Goal: Task Accomplishment & Management: Use online tool/utility

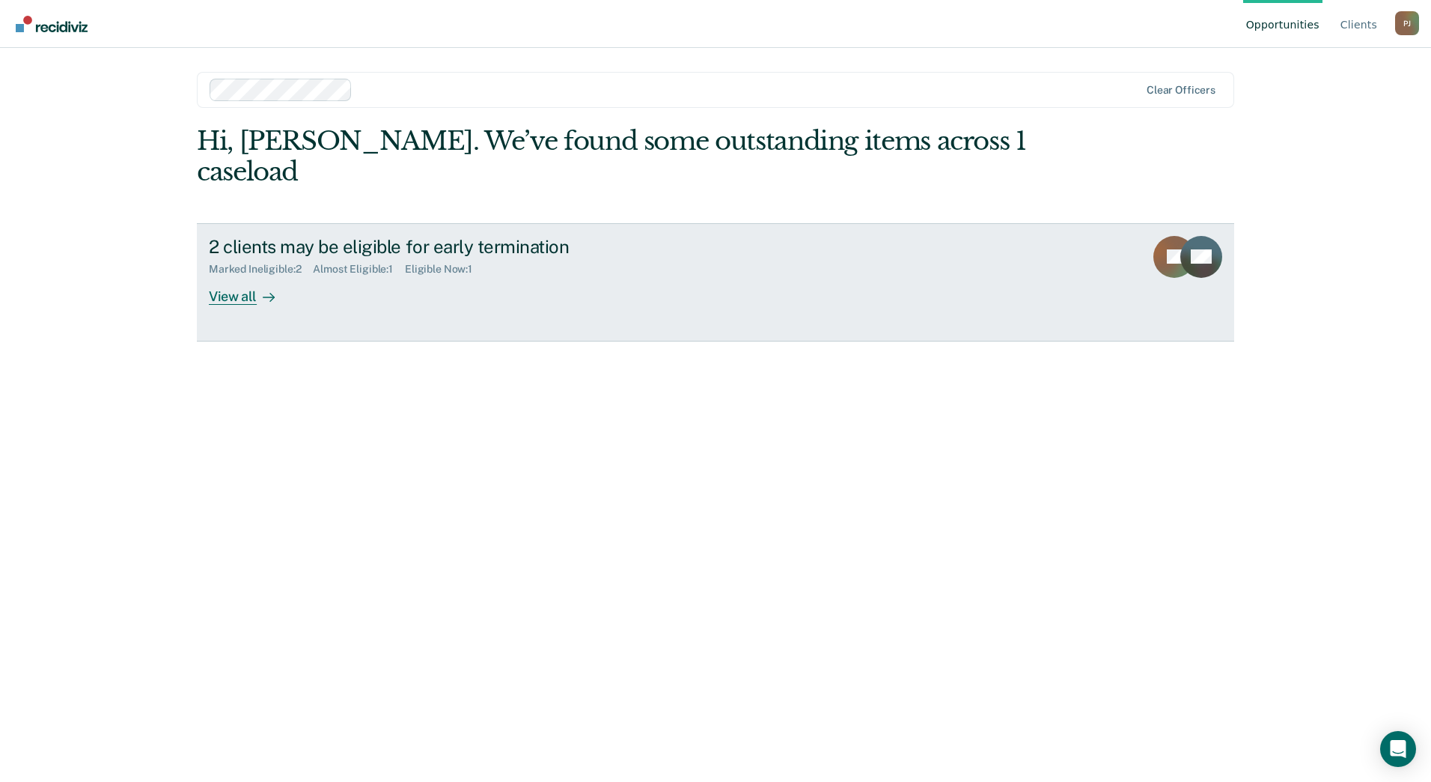
click at [236, 276] on div "View all" at bounding box center [251, 290] width 84 height 29
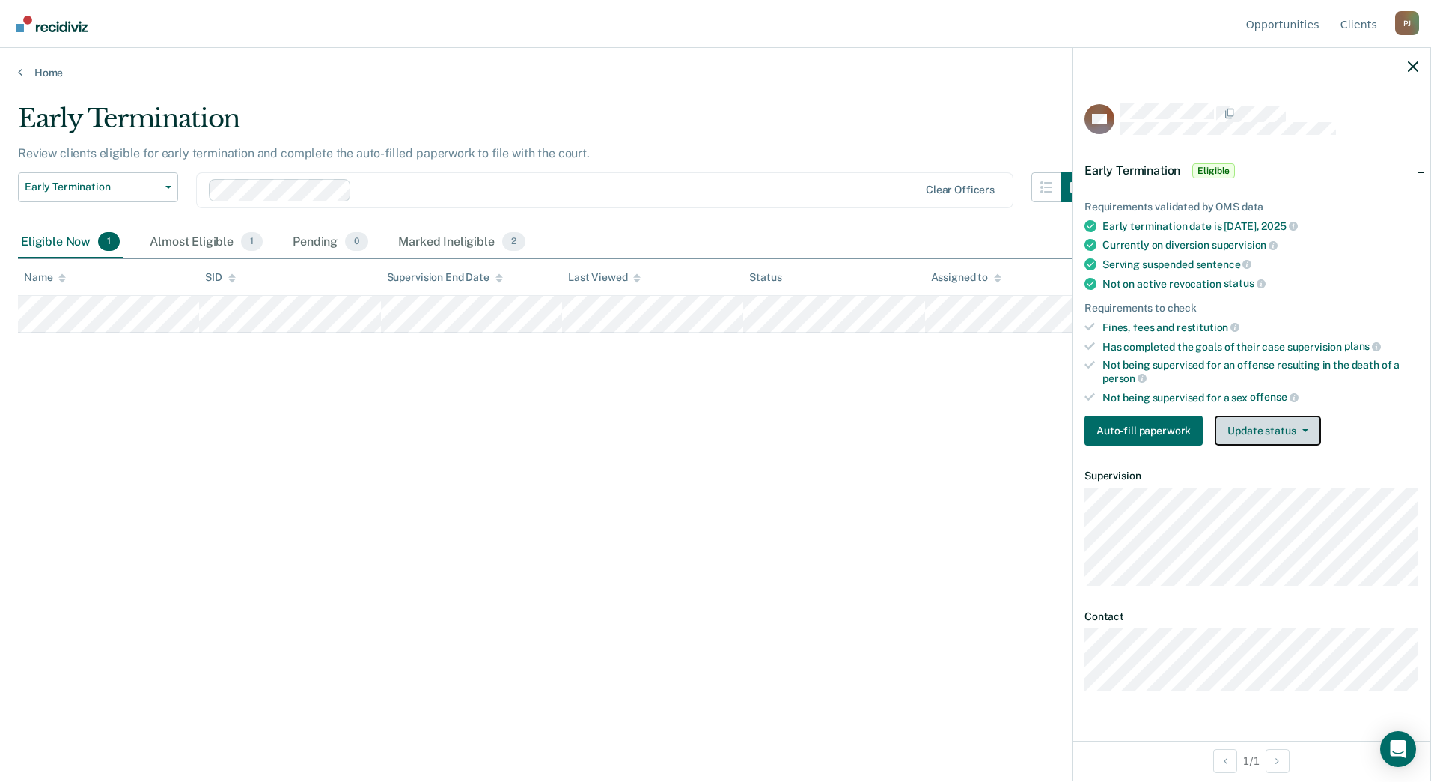
click at [1267, 428] on button "Update status" at bounding box center [1268, 431] width 106 height 30
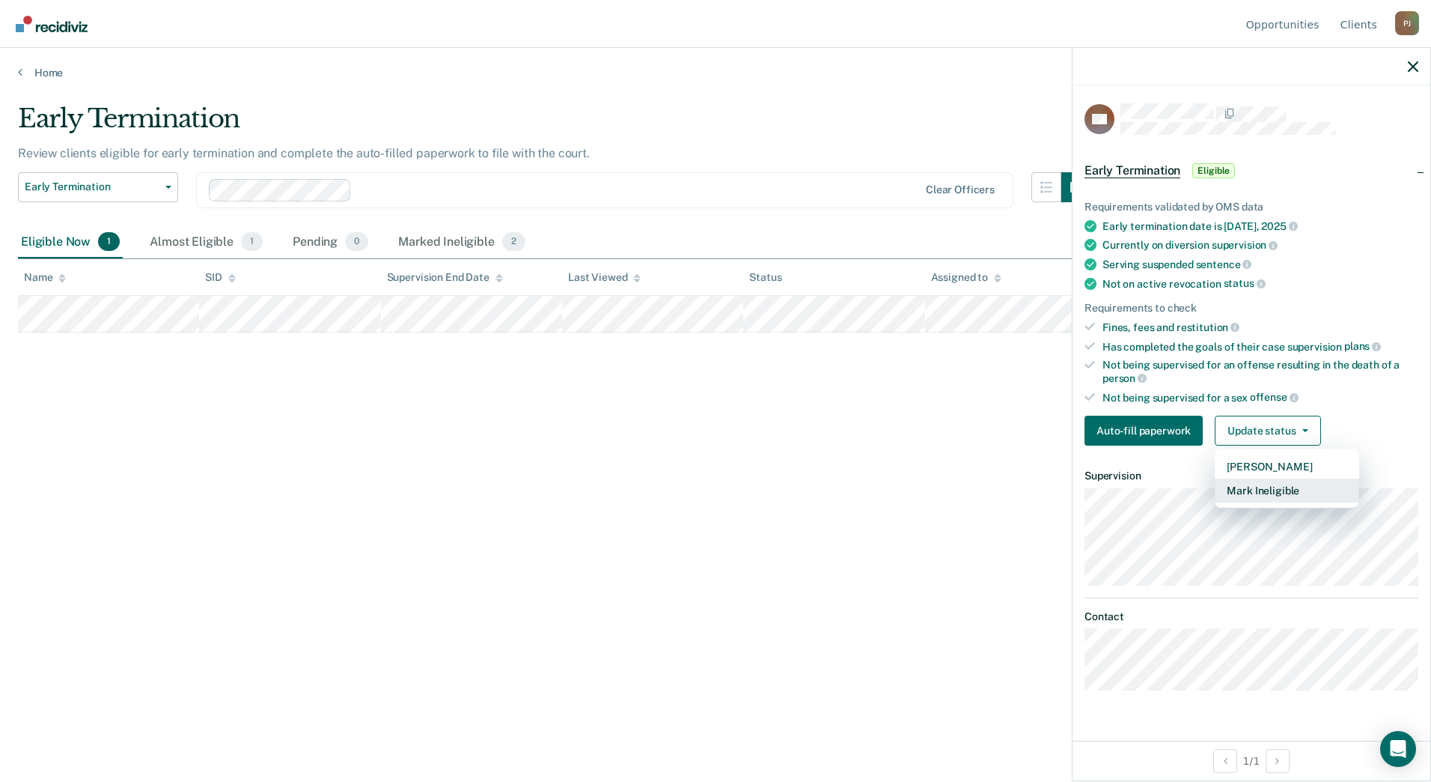
click at [1252, 481] on button "Mark Ineligible" at bounding box center [1287, 490] width 144 height 24
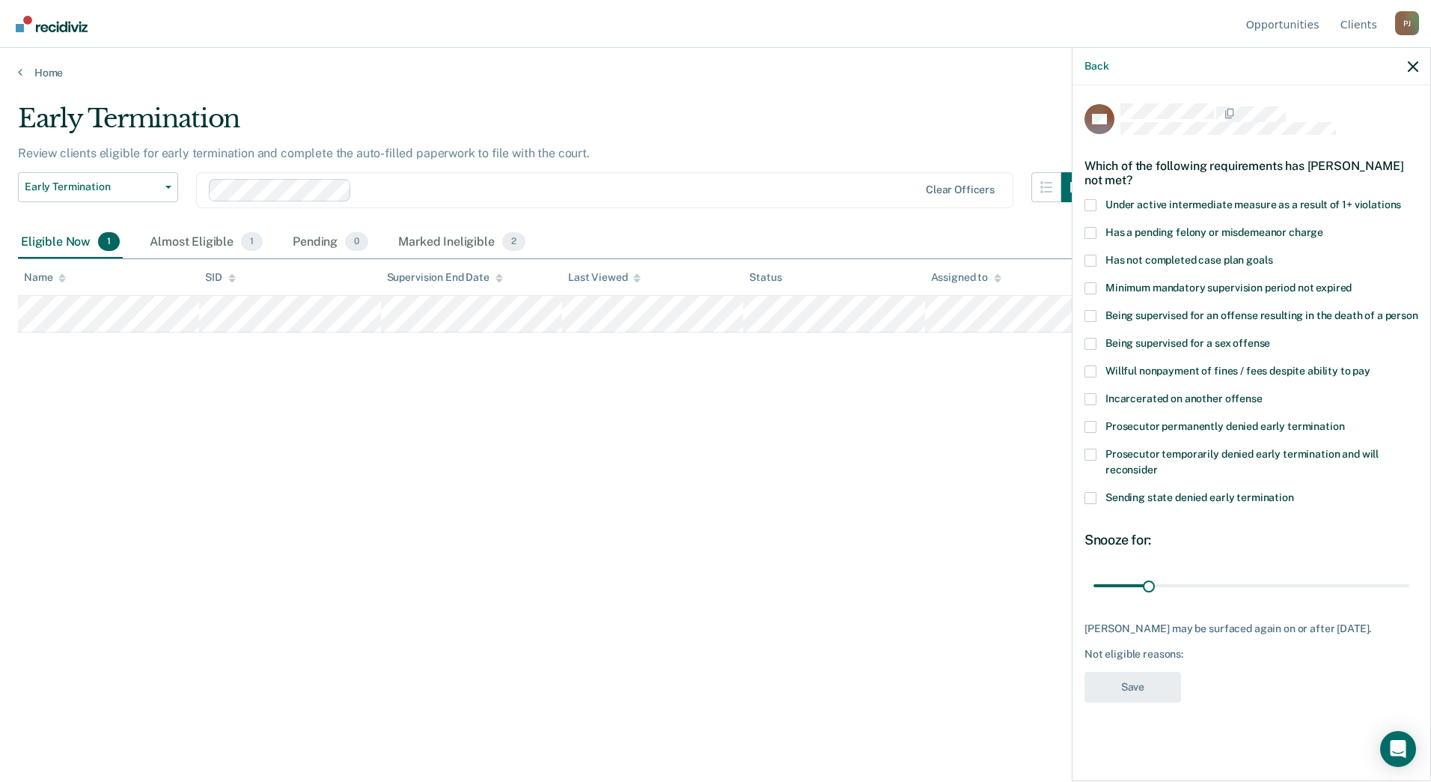
click at [1086, 426] on span at bounding box center [1091, 427] width 12 height 12
click at [1345, 421] on input "Prosecutor permanently denied early termination" at bounding box center [1345, 421] width 0 height 0
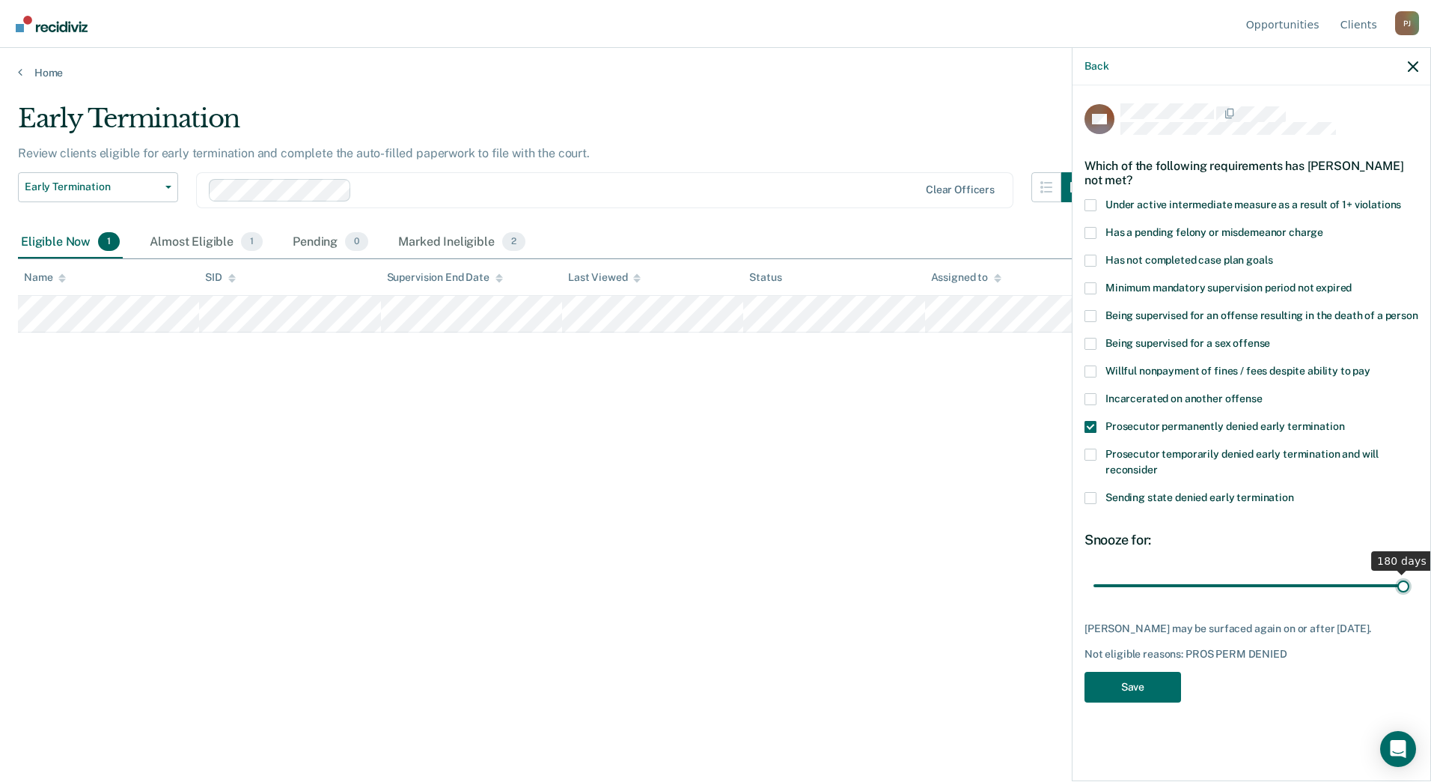
drag, startPoint x: 1148, startPoint y: 581, endPoint x: 1562, endPoint y: 592, distance: 414.2
type input "180"
click at [1410, 592] on input "range" at bounding box center [1252, 585] width 316 height 26
click at [1118, 681] on button "Save" at bounding box center [1133, 687] width 97 height 31
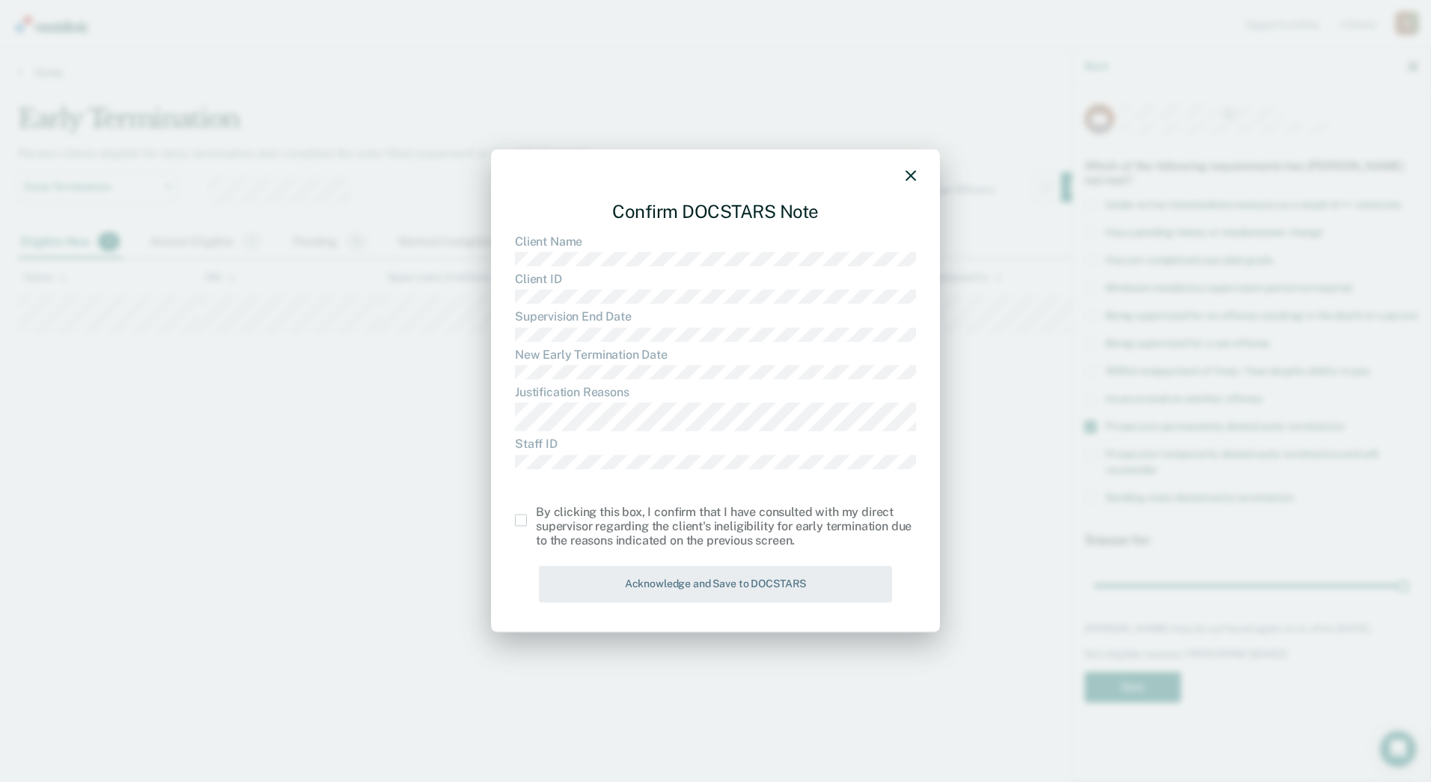
click at [517, 520] on span at bounding box center [521, 520] width 12 height 12
click at [536, 514] on input "checkbox" at bounding box center [536, 514] width 0 height 0
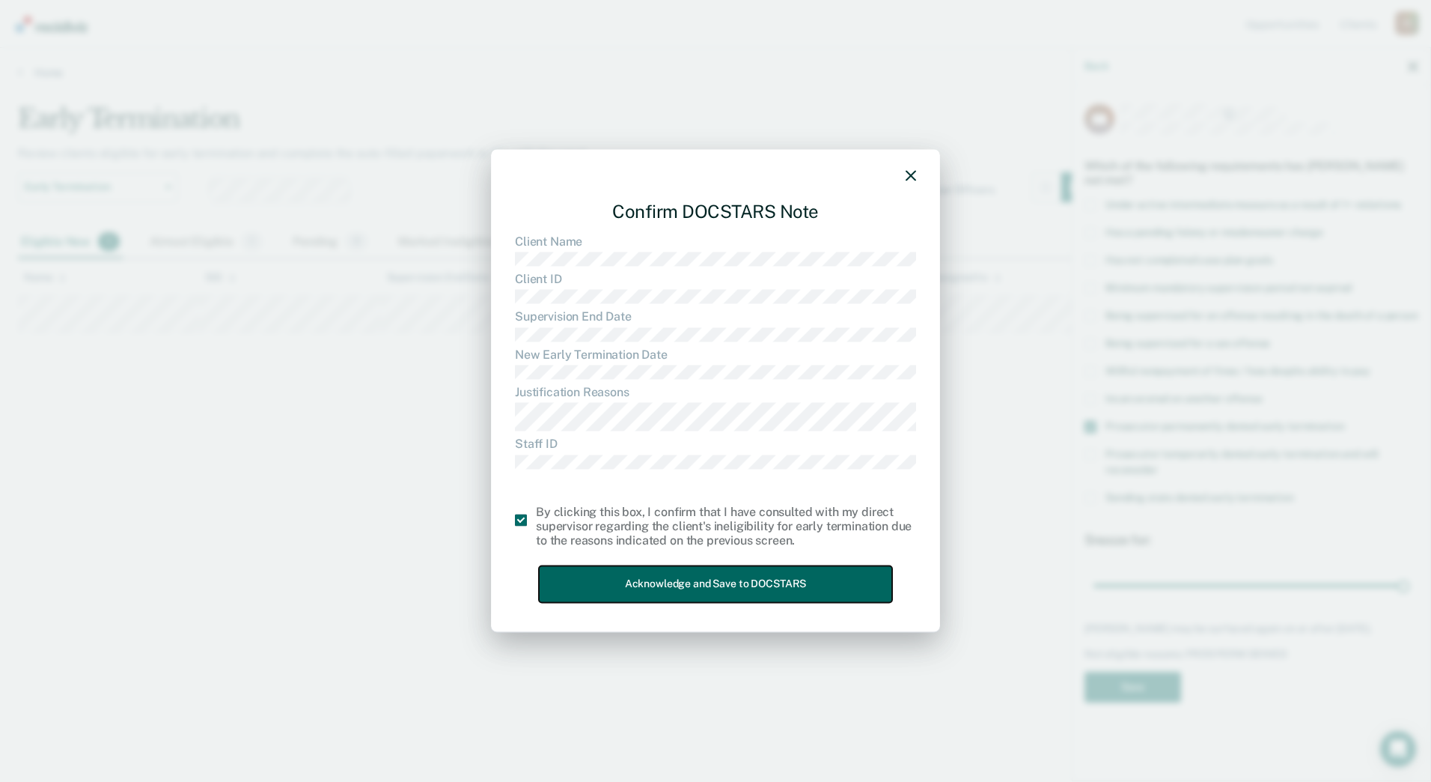
click at [627, 576] on button "Acknowledge and Save to DOCSTARS" at bounding box center [715, 584] width 353 height 37
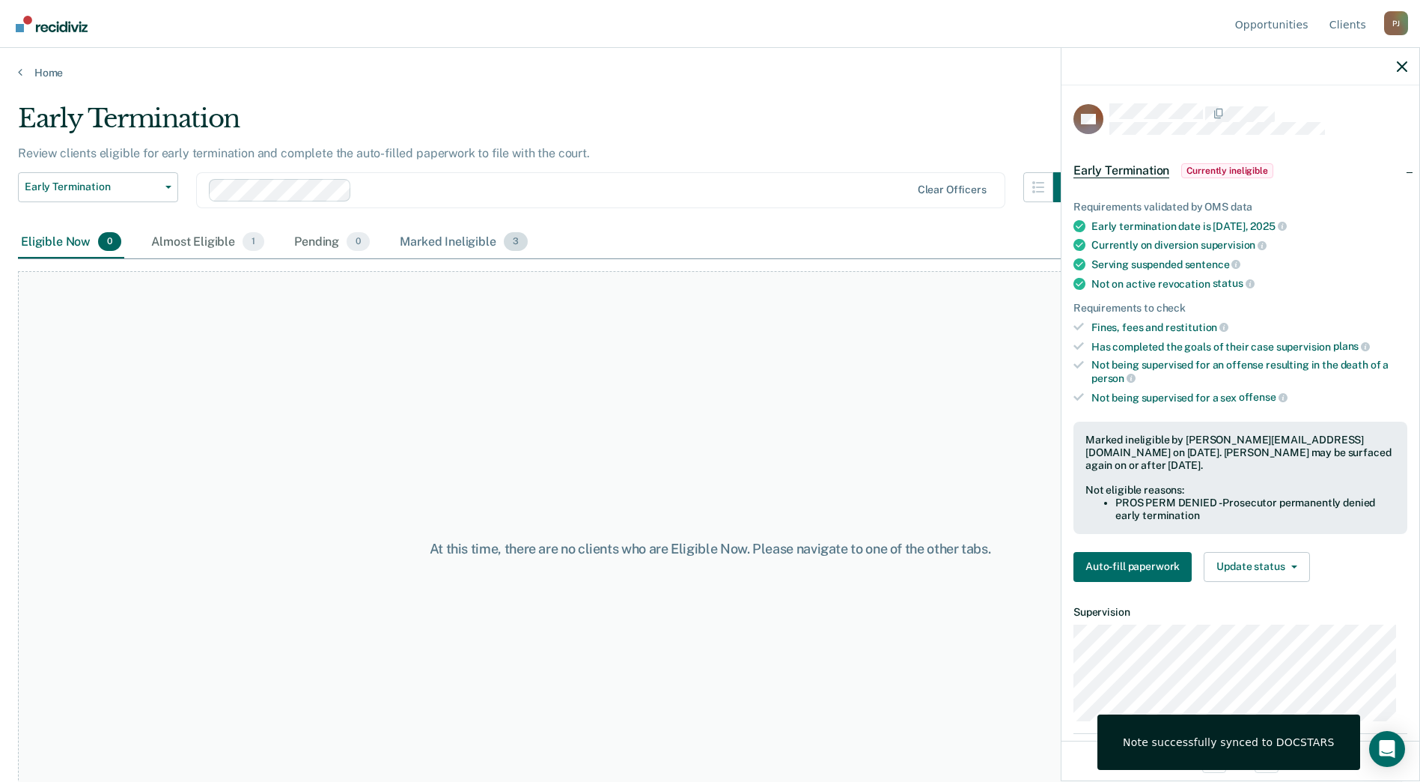
click at [463, 247] on div "Marked Ineligible 3" at bounding box center [464, 242] width 134 height 33
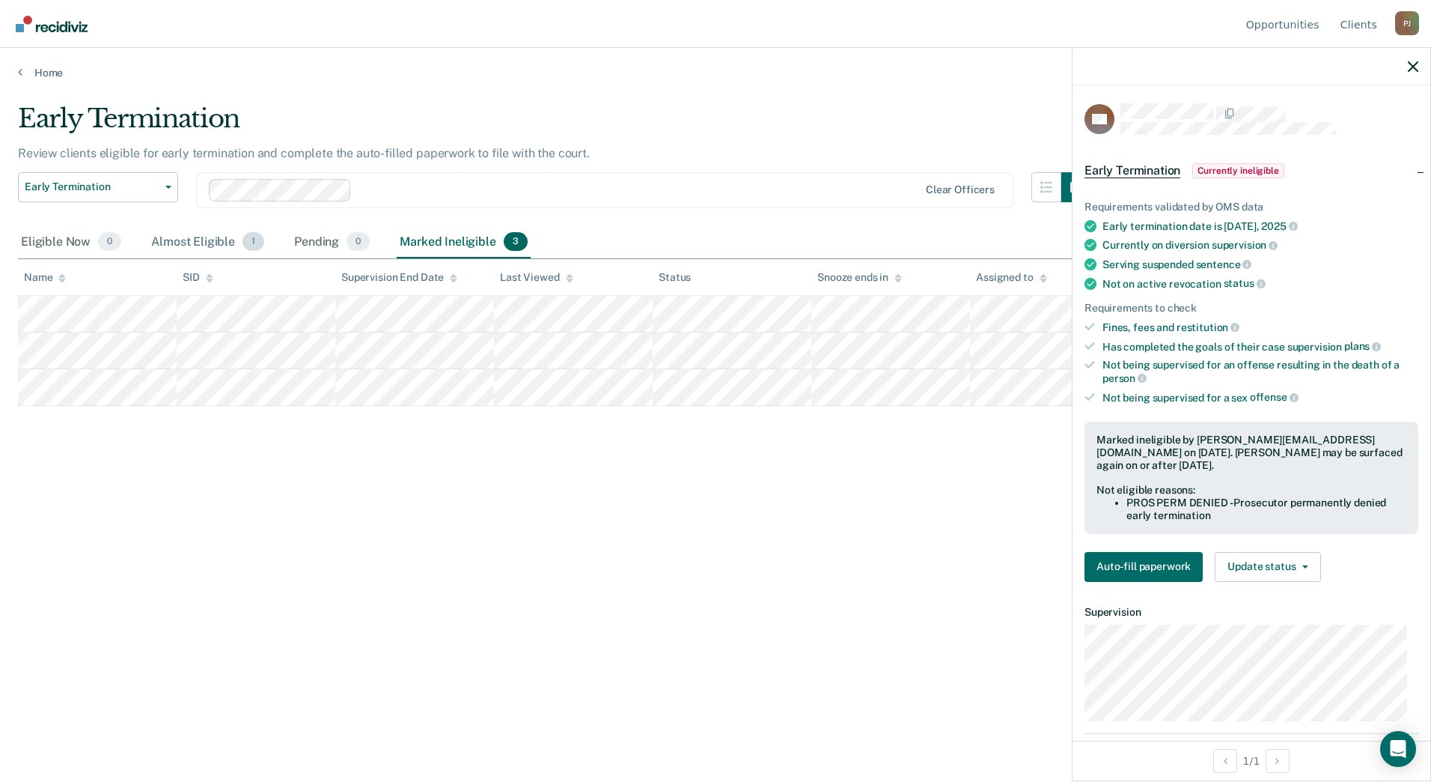
click at [198, 240] on div "Almost Eligible 1" at bounding box center [207, 242] width 119 height 33
